Goal: Navigation & Orientation: Find specific page/section

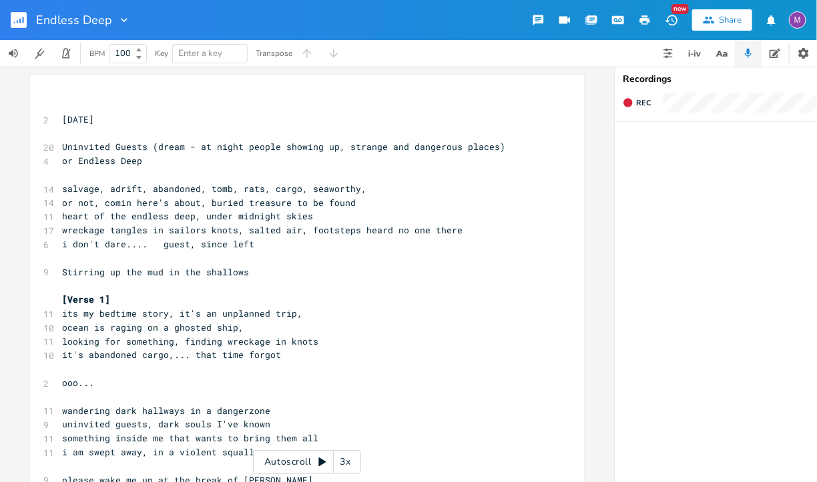
scroll to position [129, 0]
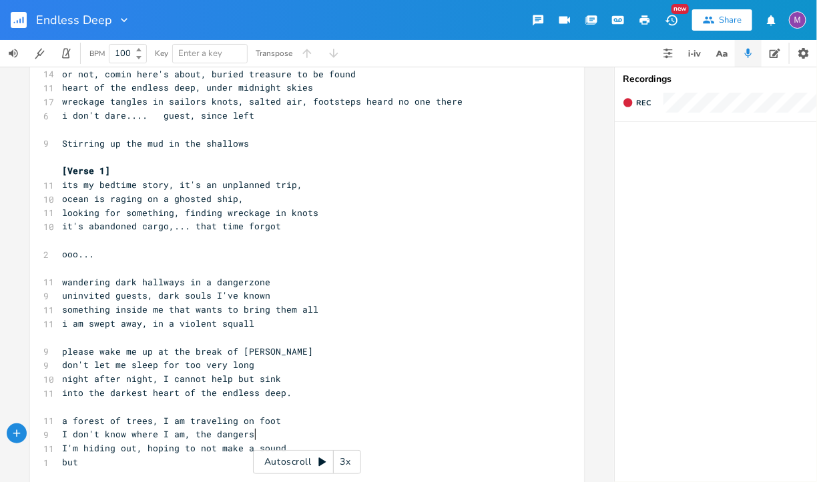
click at [13, 21] on rect "button" at bounding box center [19, 20] width 16 height 16
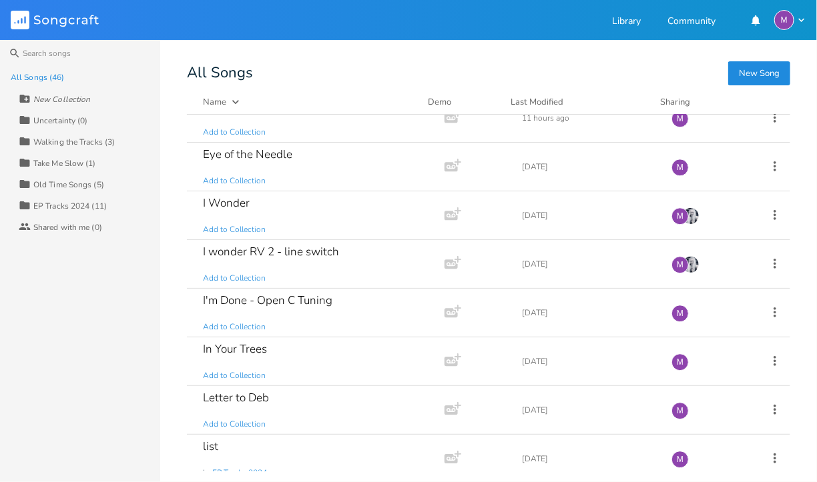
scroll to position [1188, 0]
click at [273, 208] on div "I Wonder Add to Collection" at bounding box center [313, 217] width 220 height 48
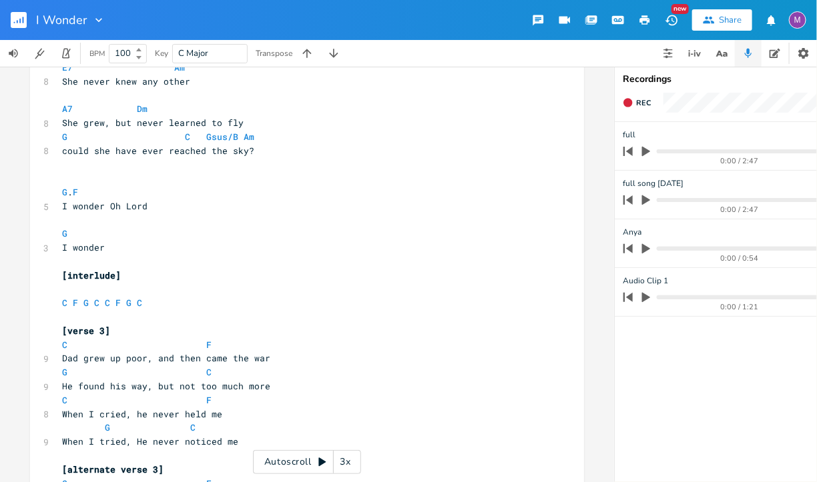
scroll to position [1149, 0]
click at [24, 20] on rect "button" at bounding box center [19, 20] width 16 height 16
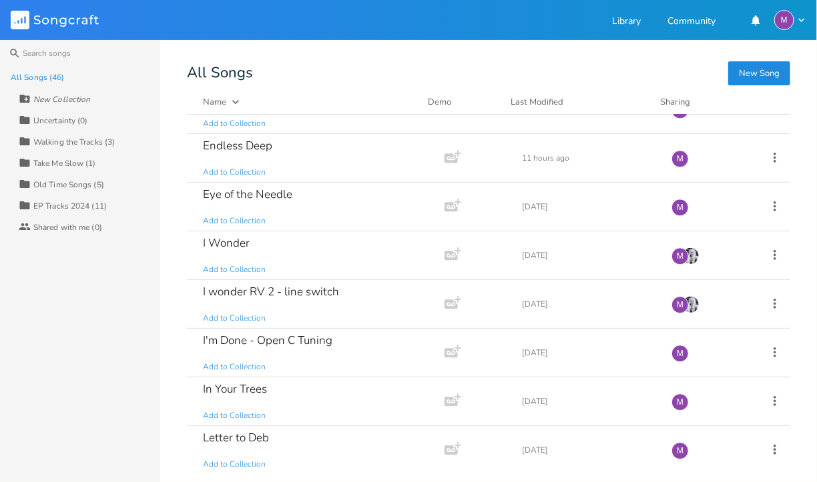
scroll to position [1154, 0]
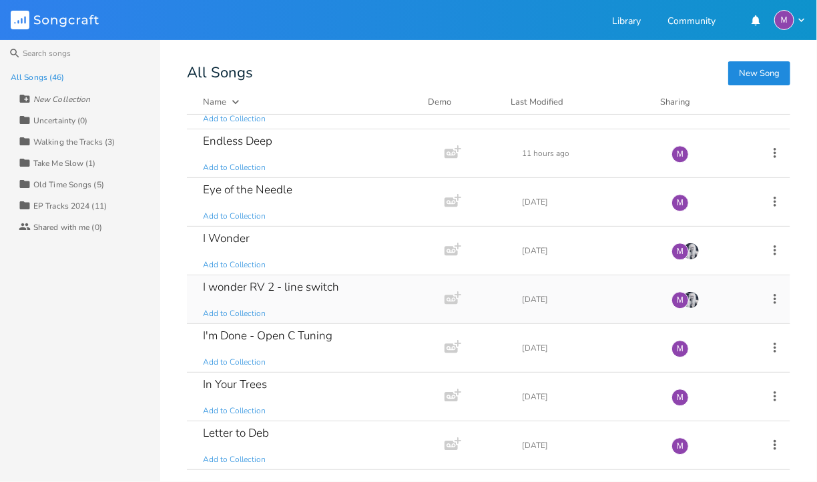
click at [244, 282] on div "I wonder RV 2 - line switch" at bounding box center [271, 287] width 136 height 11
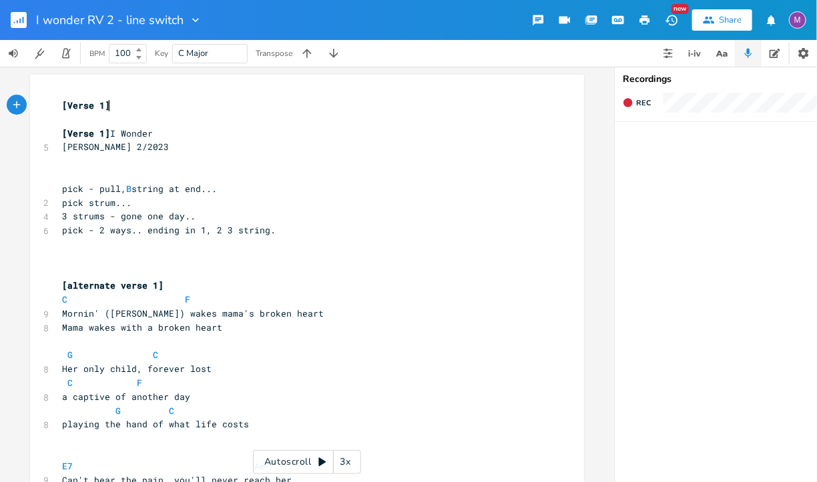
click at [19, 12] on icon "button" at bounding box center [19, 20] width 16 height 16
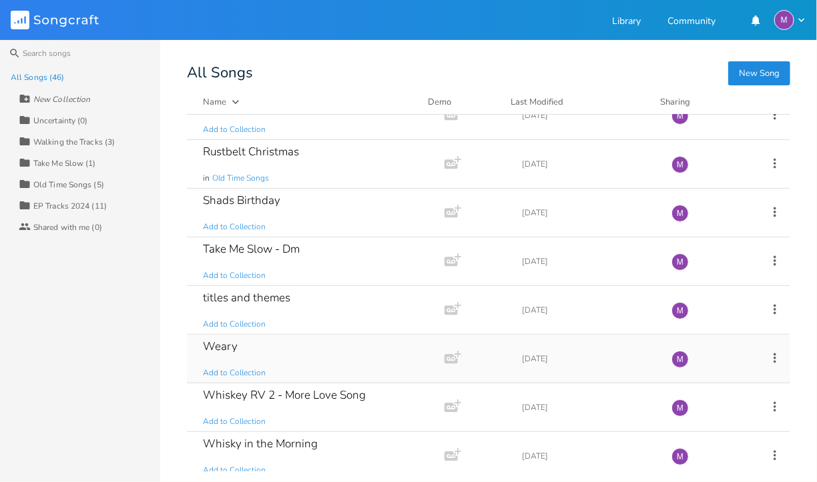
scroll to position [1813, 0]
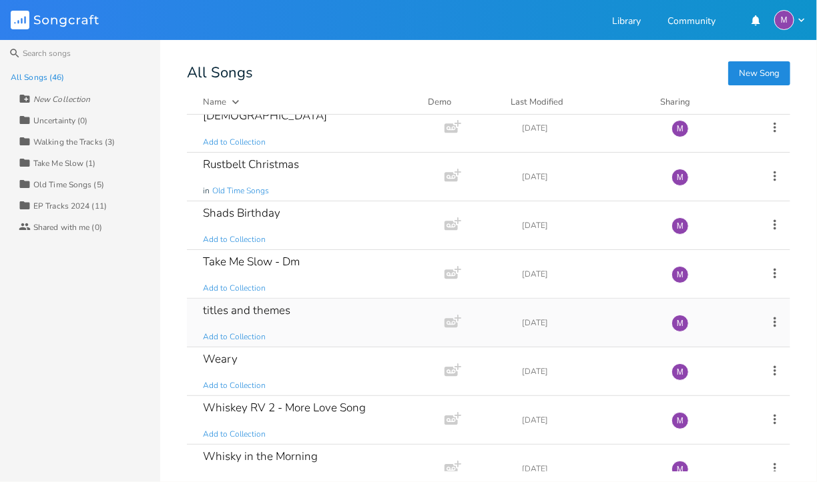
click at [342, 319] on div "titles and themes Add to Collection" at bounding box center [313, 323] width 220 height 48
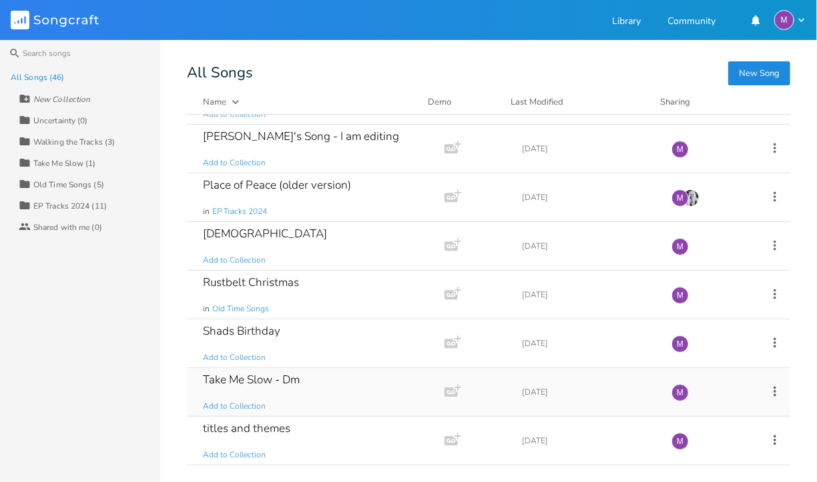
scroll to position [1692, 0]
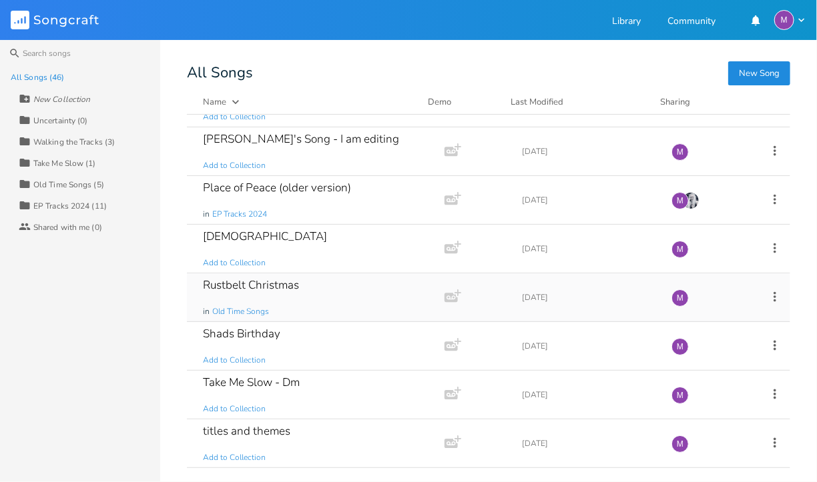
click at [367, 300] on div "Rustbelt Christmas in Old Time Songs" at bounding box center [313, 298] width 220 height 48
